Goal: Check status: Check status

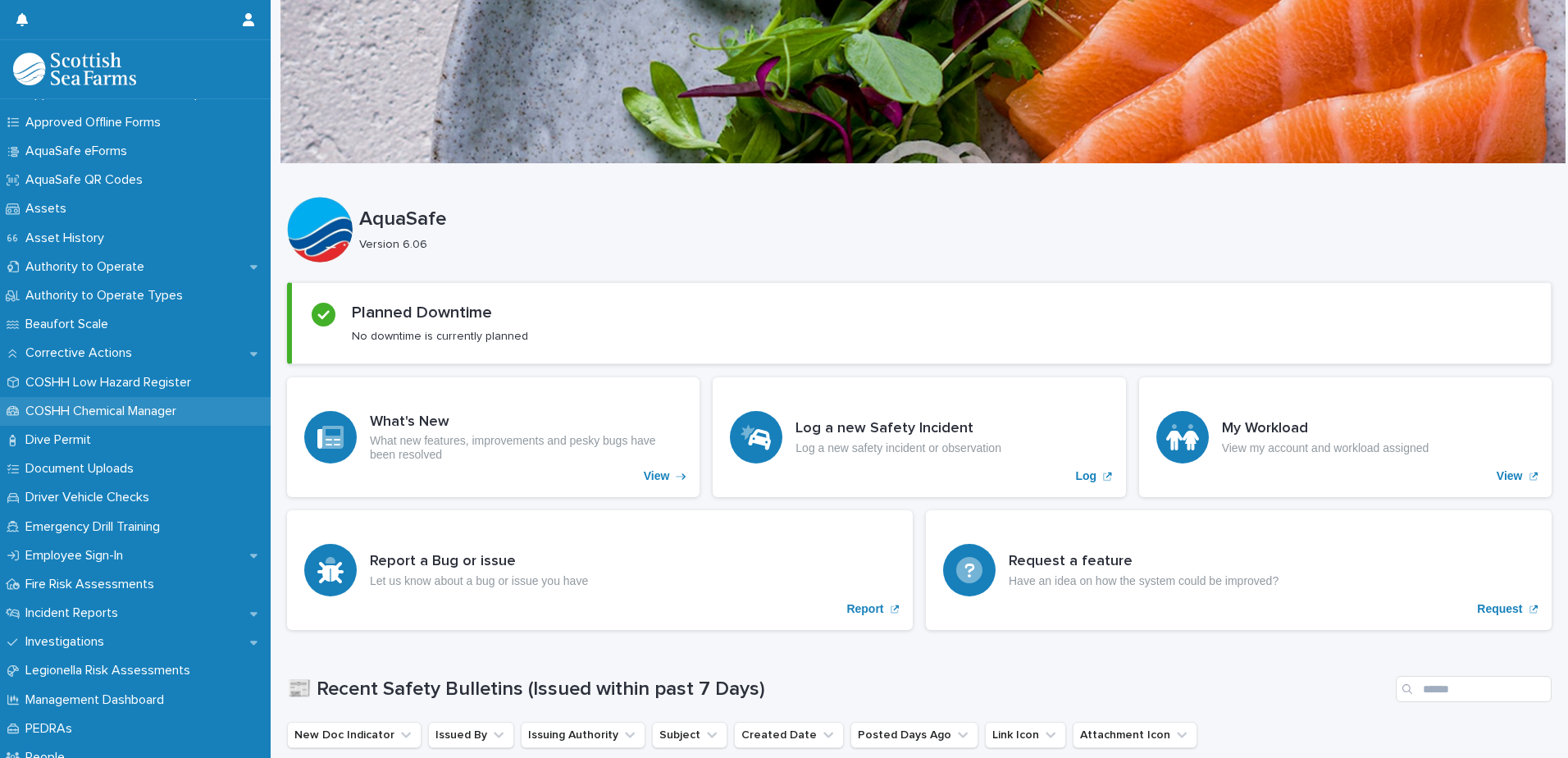
scroll to position [328, 0]
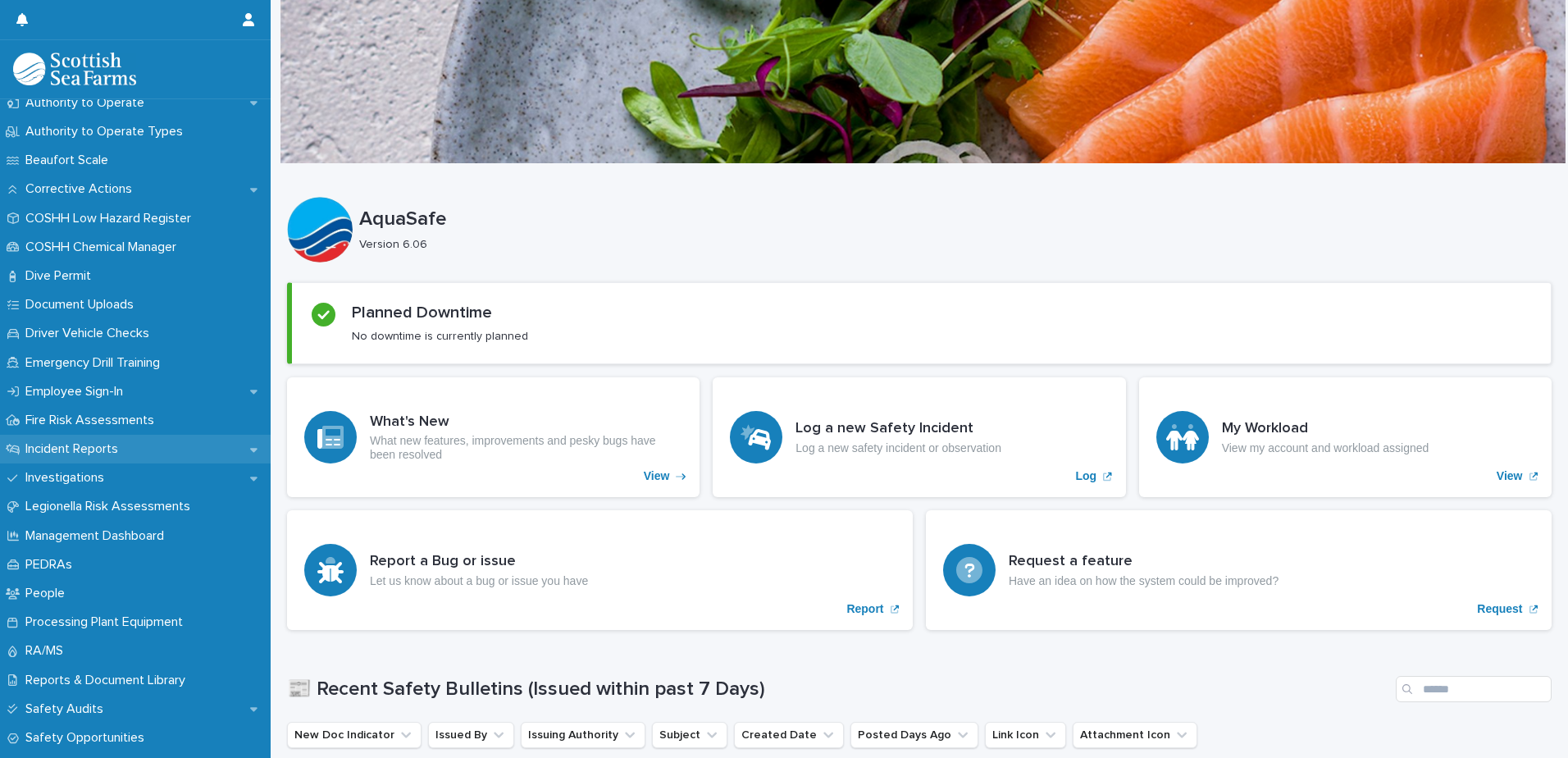
click at [112, 438] on div "Incident Reports" at bounding box center [135, 449] width 271 height 28
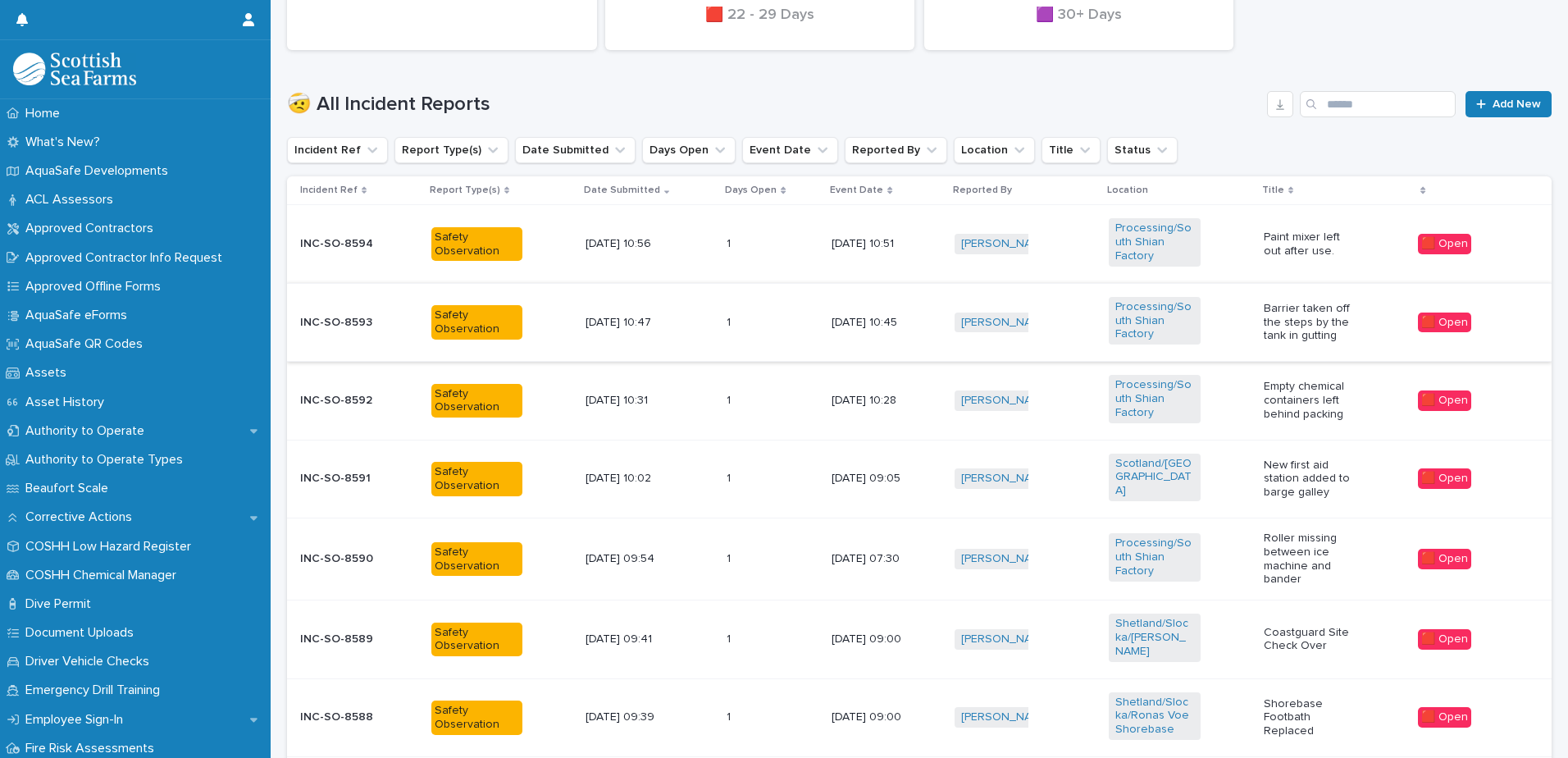
scroll to position [459, 0]
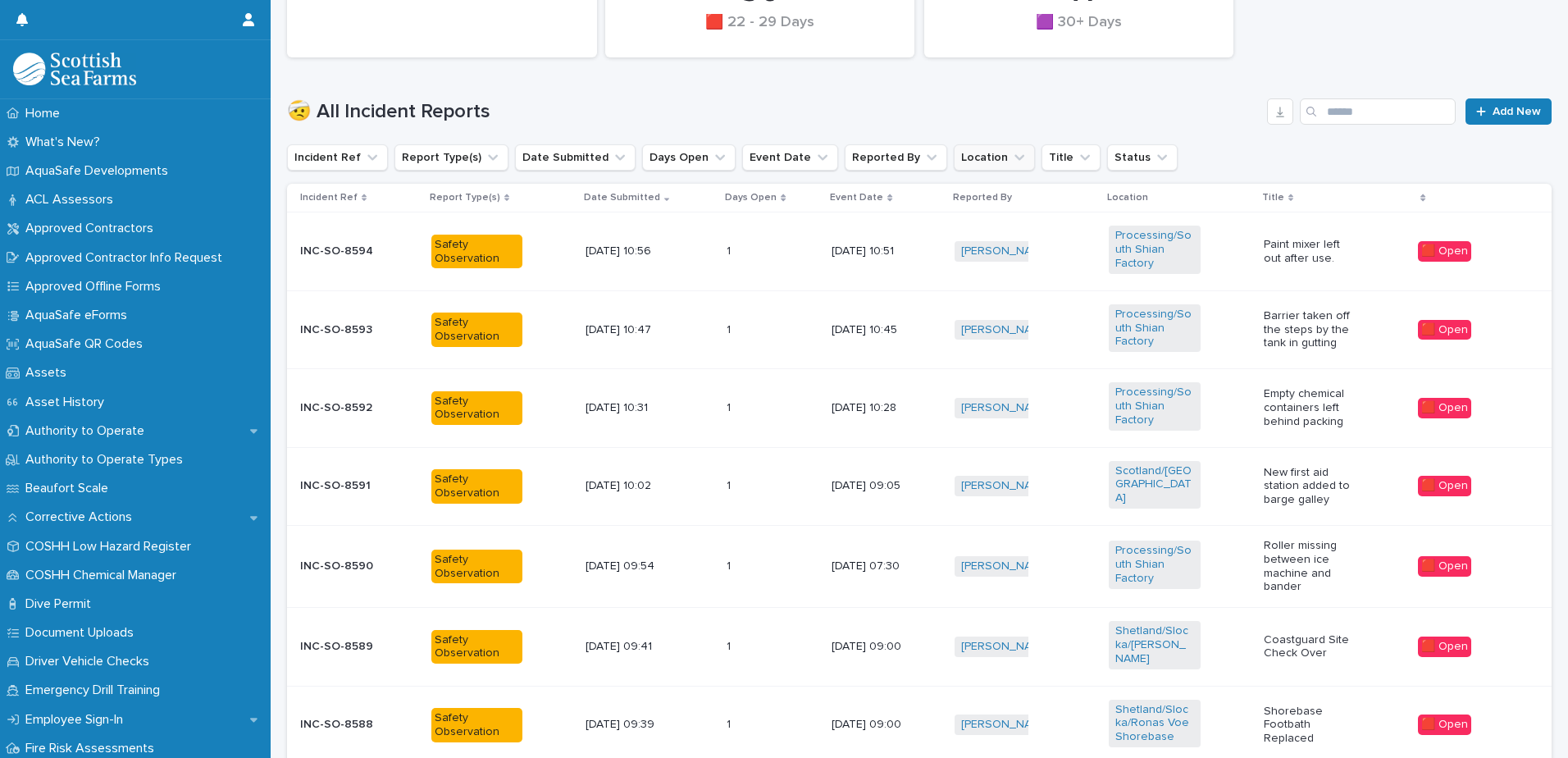
click at [954, 159] on button "Location" at bounding box center [994, 158] width 81 height 26
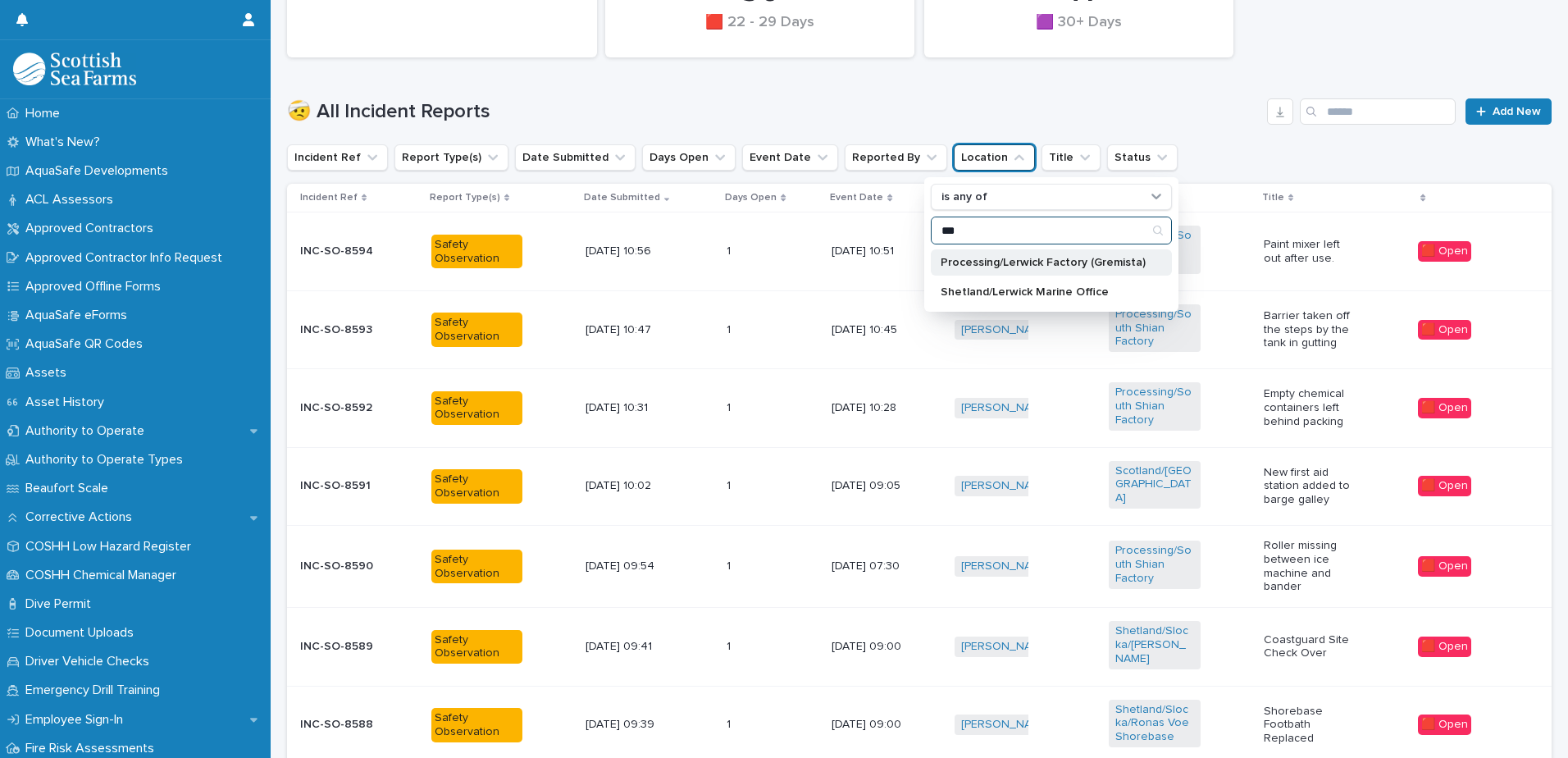
type input "***"
click at [1096, 261] on p "Processing/Lerwick Factory (Gremista)" at bounding box center [1043, 262] width 205 height 11
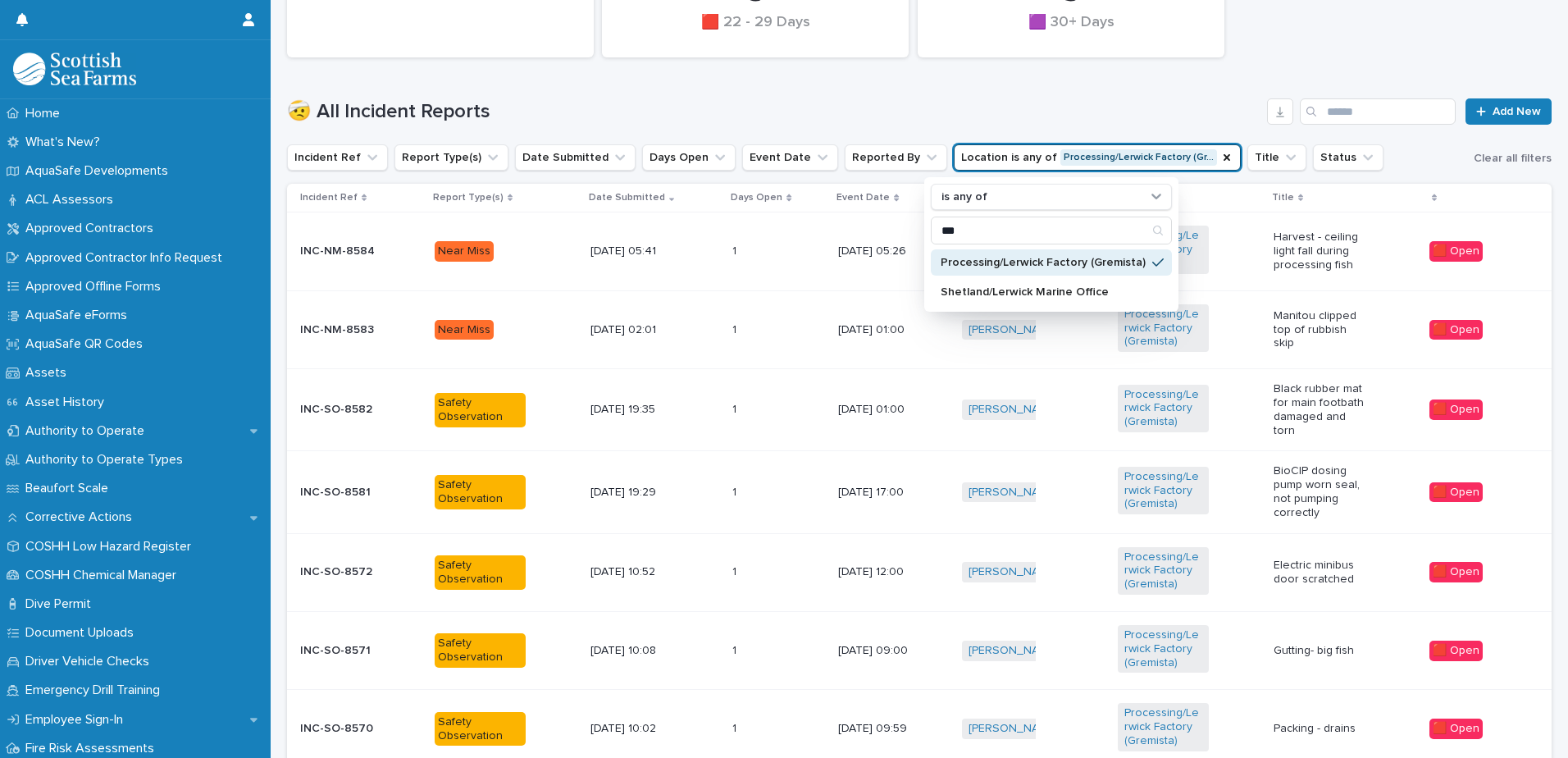
click at [868, 92] on div "🤕 All Incident Reports Add New" at bounding box center [919, 104] width 1265 height 78
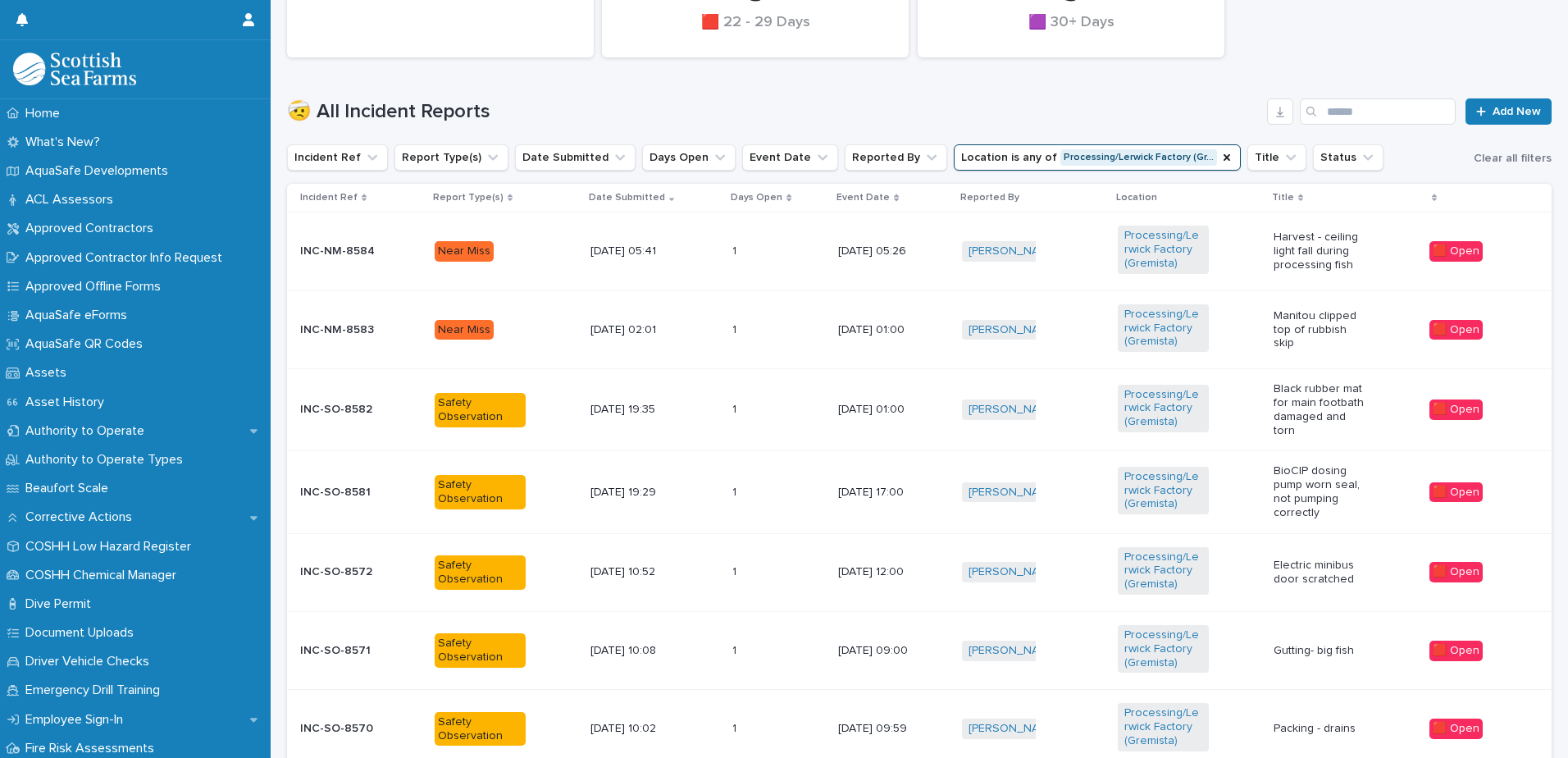
click at [746, 227] on td "1 1" at bounding box center [779, 252] width 106 height 78
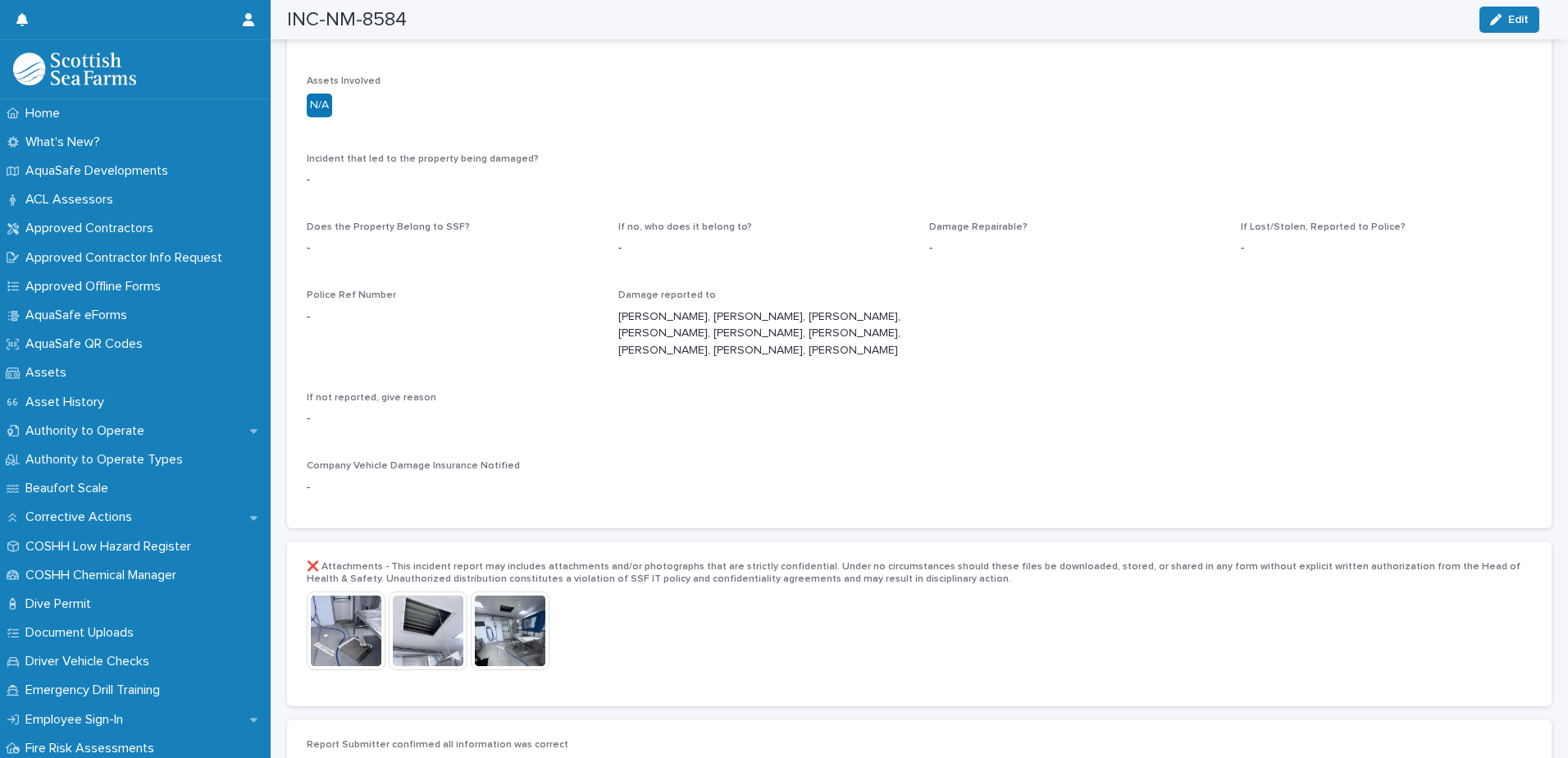
scroll to position [2952, 0]
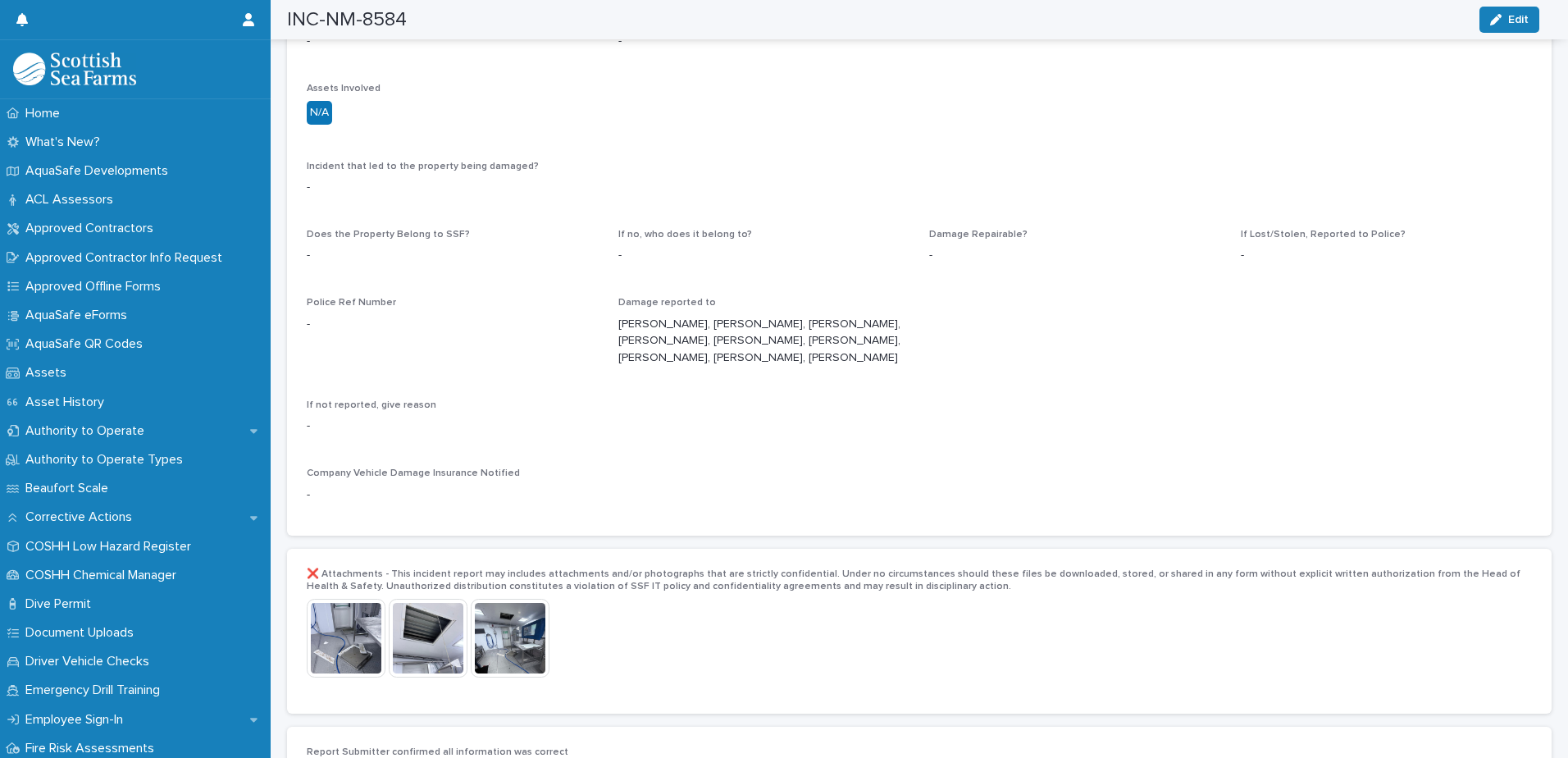
click at [361, 611] on img at bounding box center [345, 637] width 78 height 78
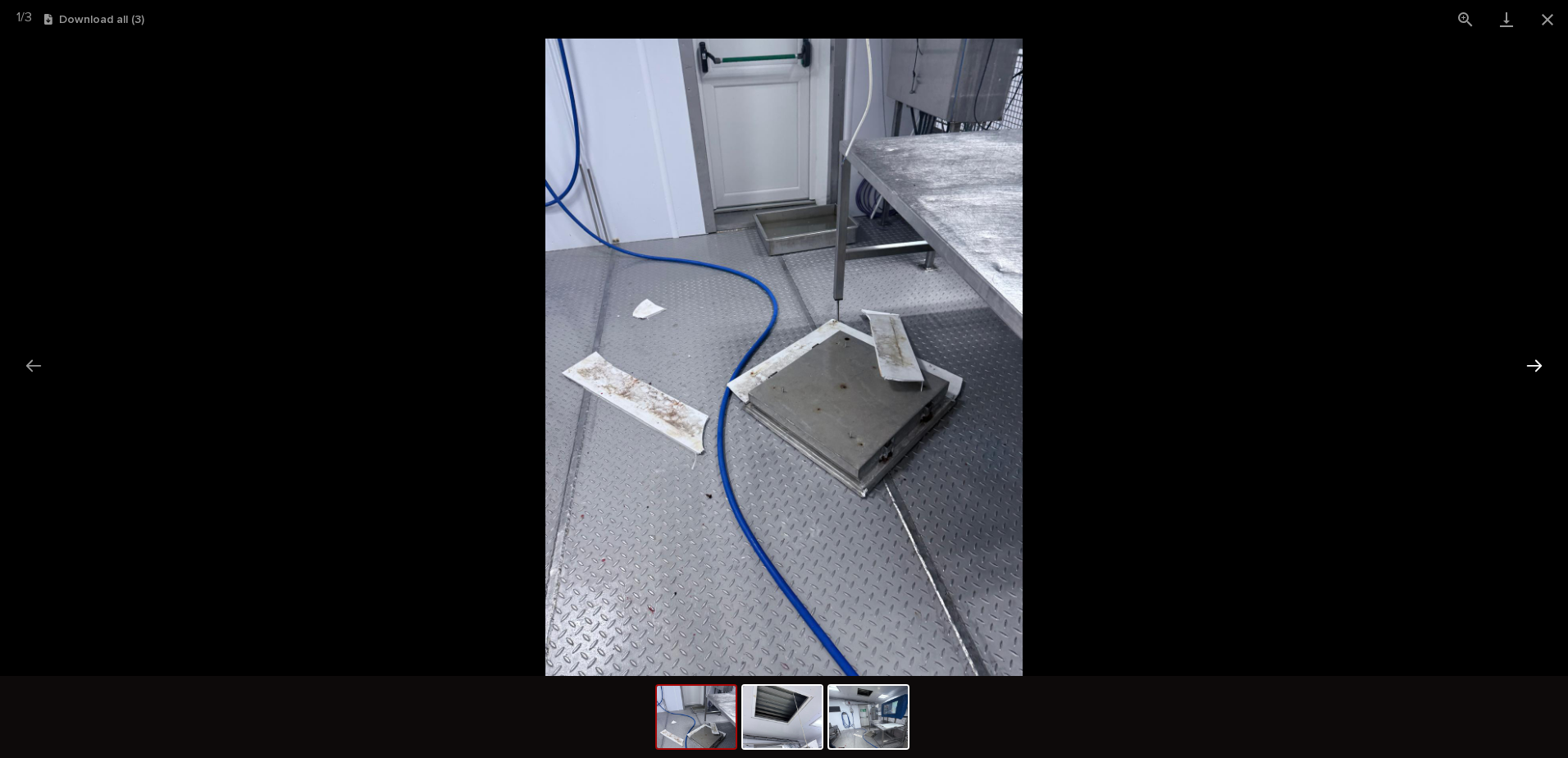
click at [1529, 365] on button "Next slide" at bounding box center [1534, 365] width 34 height 32
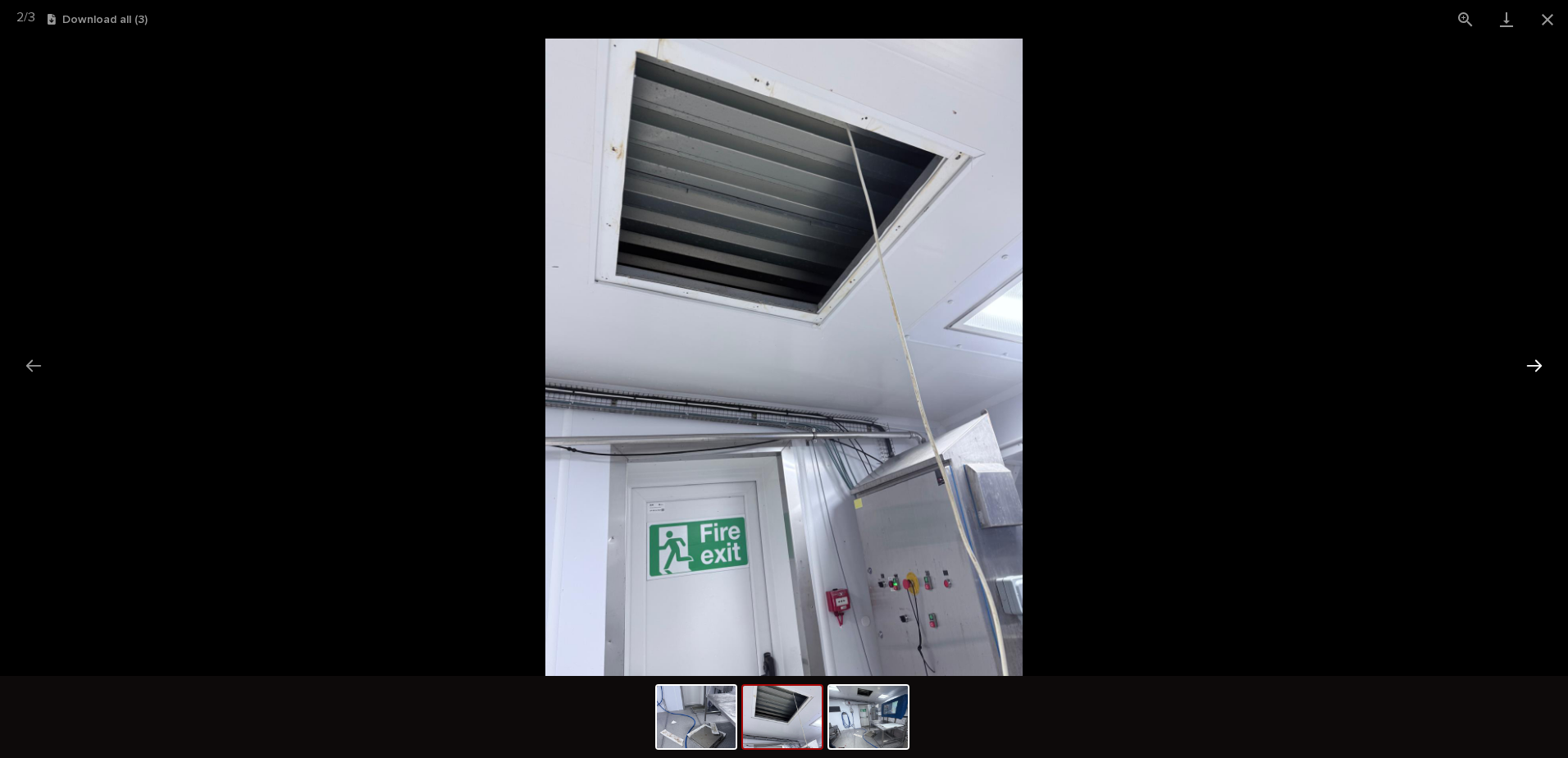
click at [1529, 365] on button "Next slide" at bounding box center [1534, 365] width 34 height 32
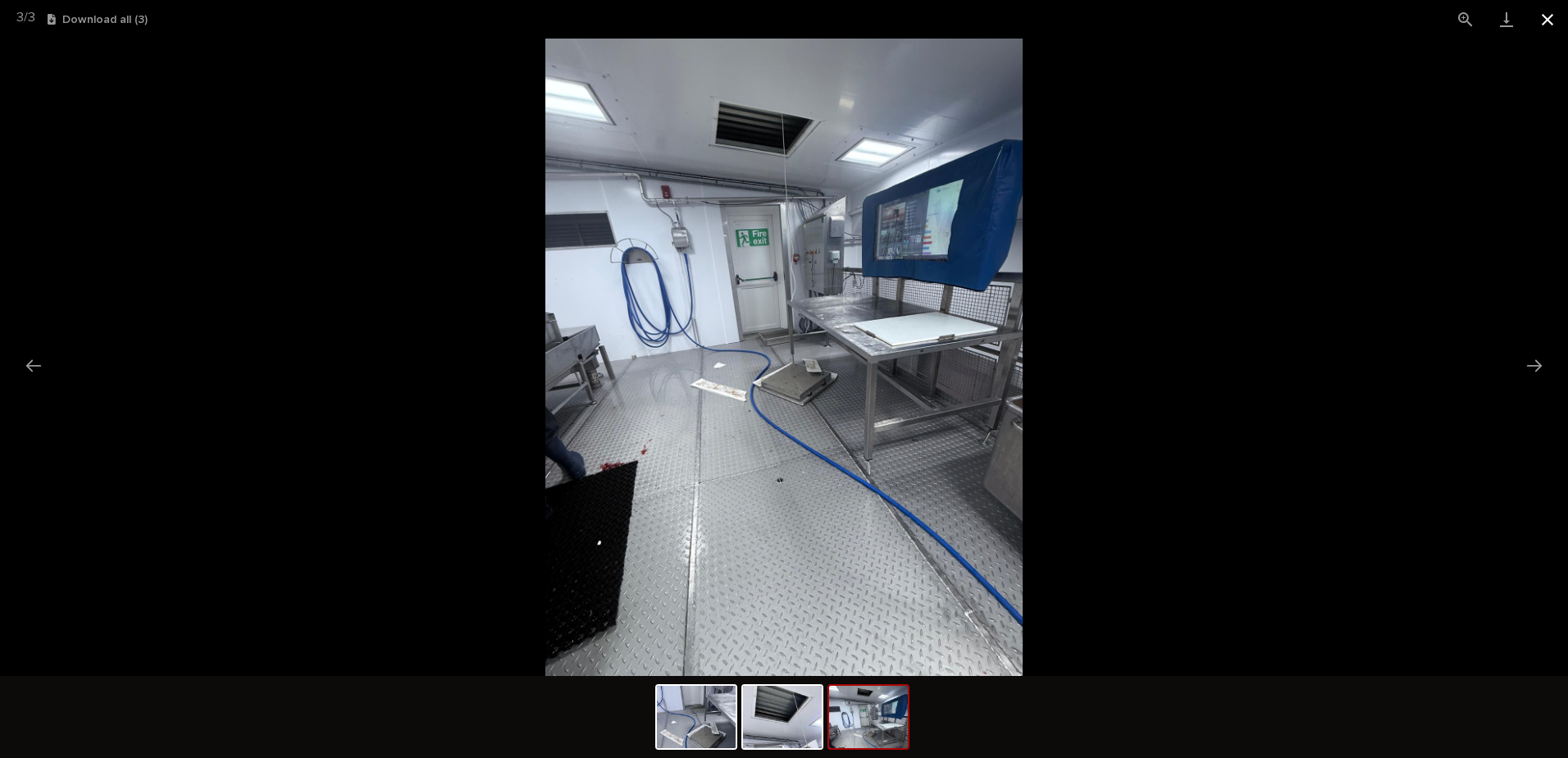
click at [1551, 23] on button "Close gallery" at bounding box center [1548, 19] width 41 height 39
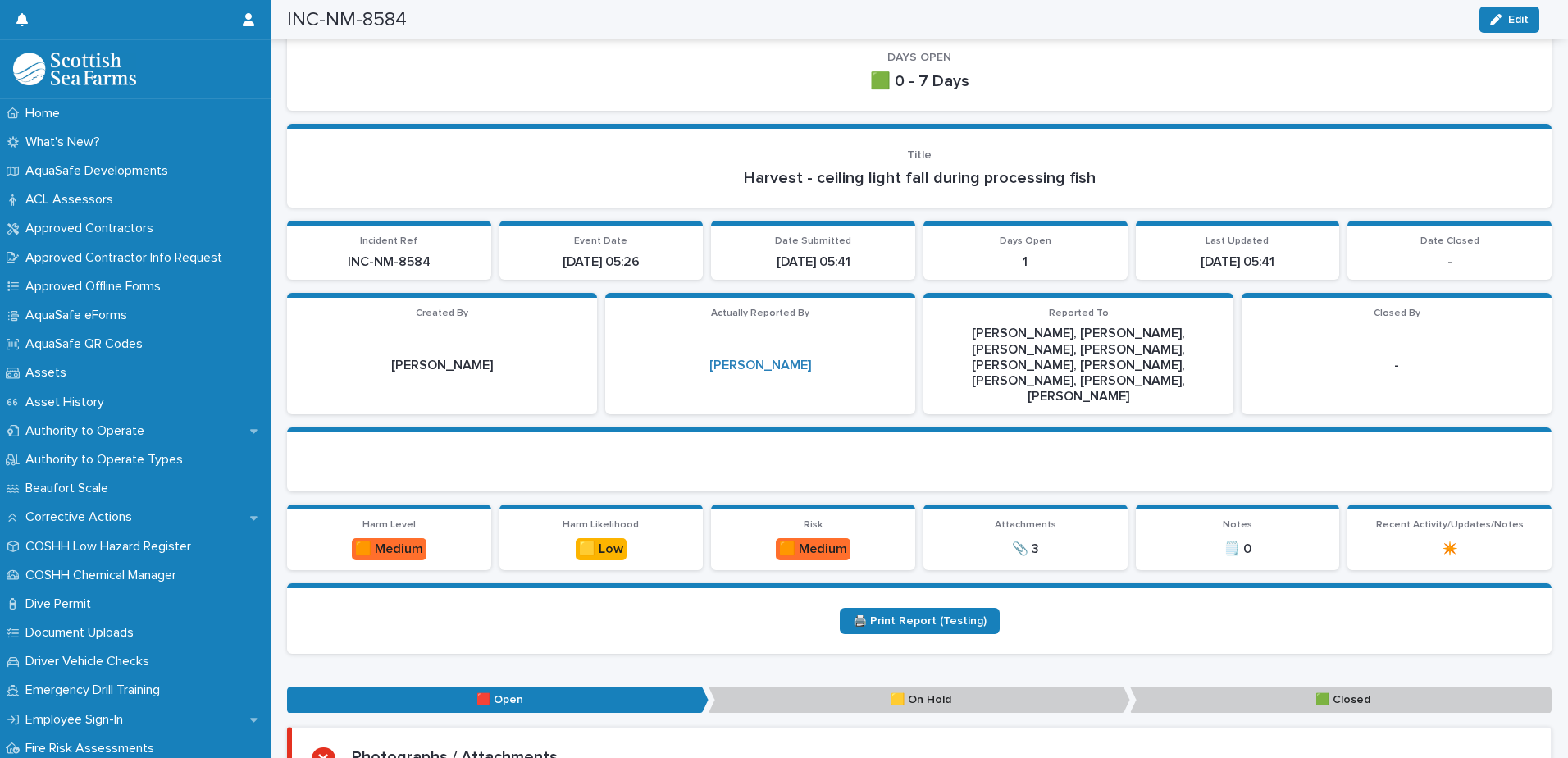
scroll to position [0, 0]
